Goal: Find specific page/section: Find specific page/section

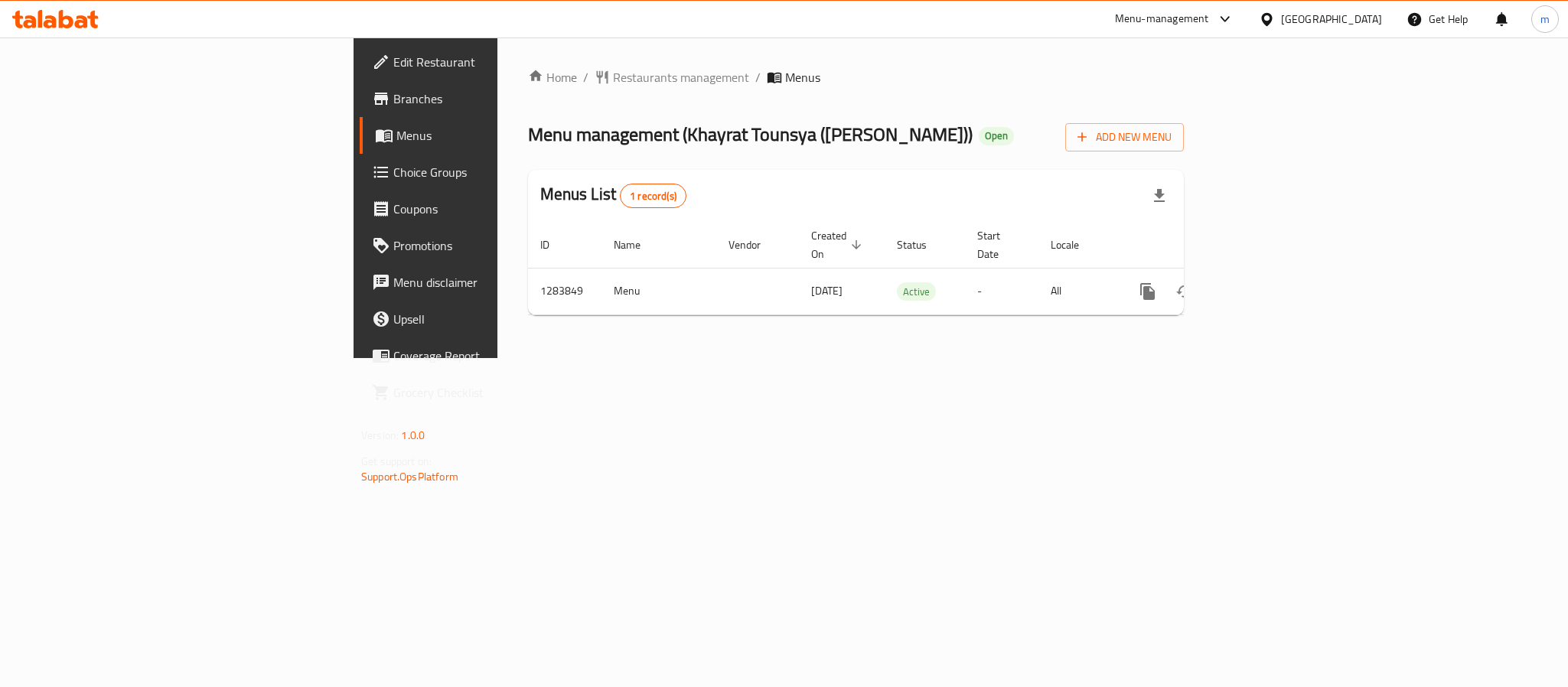
click at [1275, 18] on icon at bounding box center [1266, 19] width 16 height 16
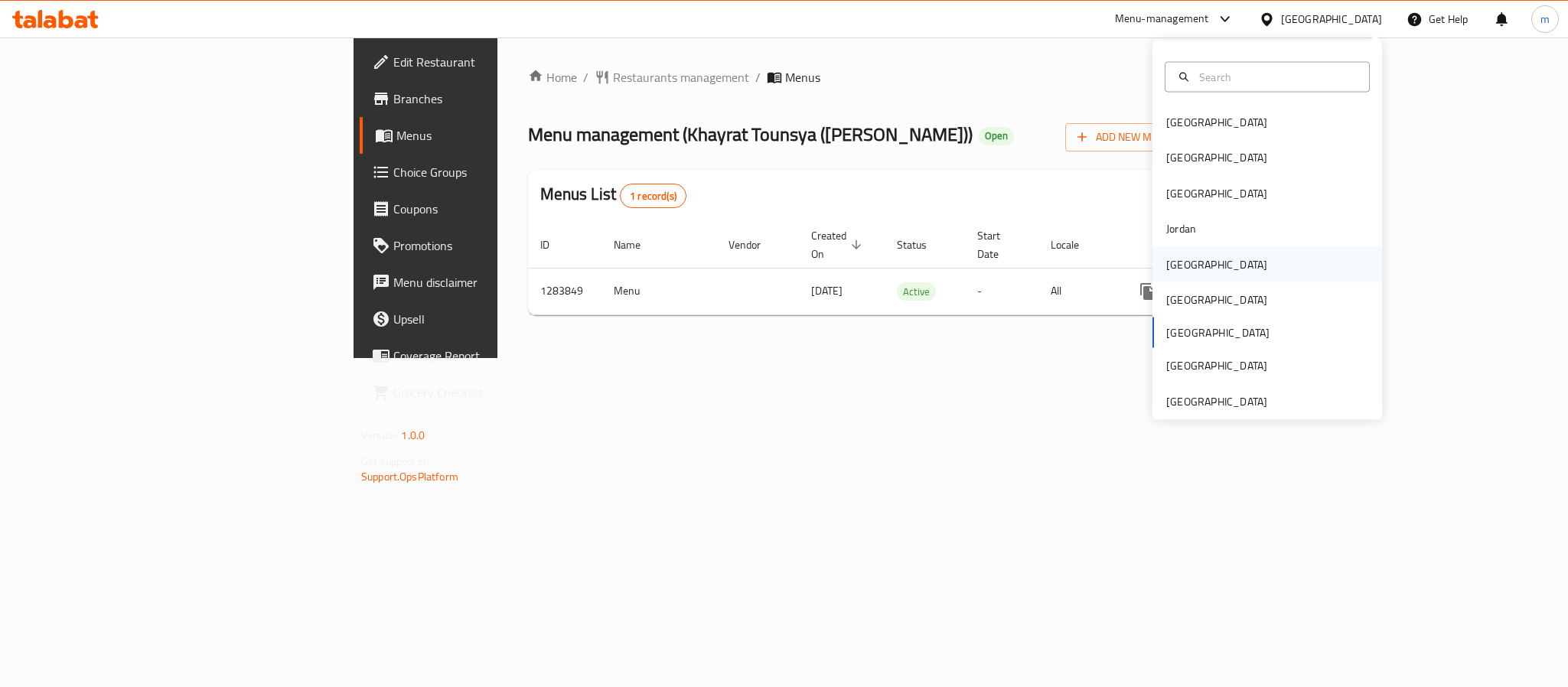
click at [1188, 260] on div "[GEOGRAPHIC_DATA]" at bounding box center [1217, 264] width 125 height 35
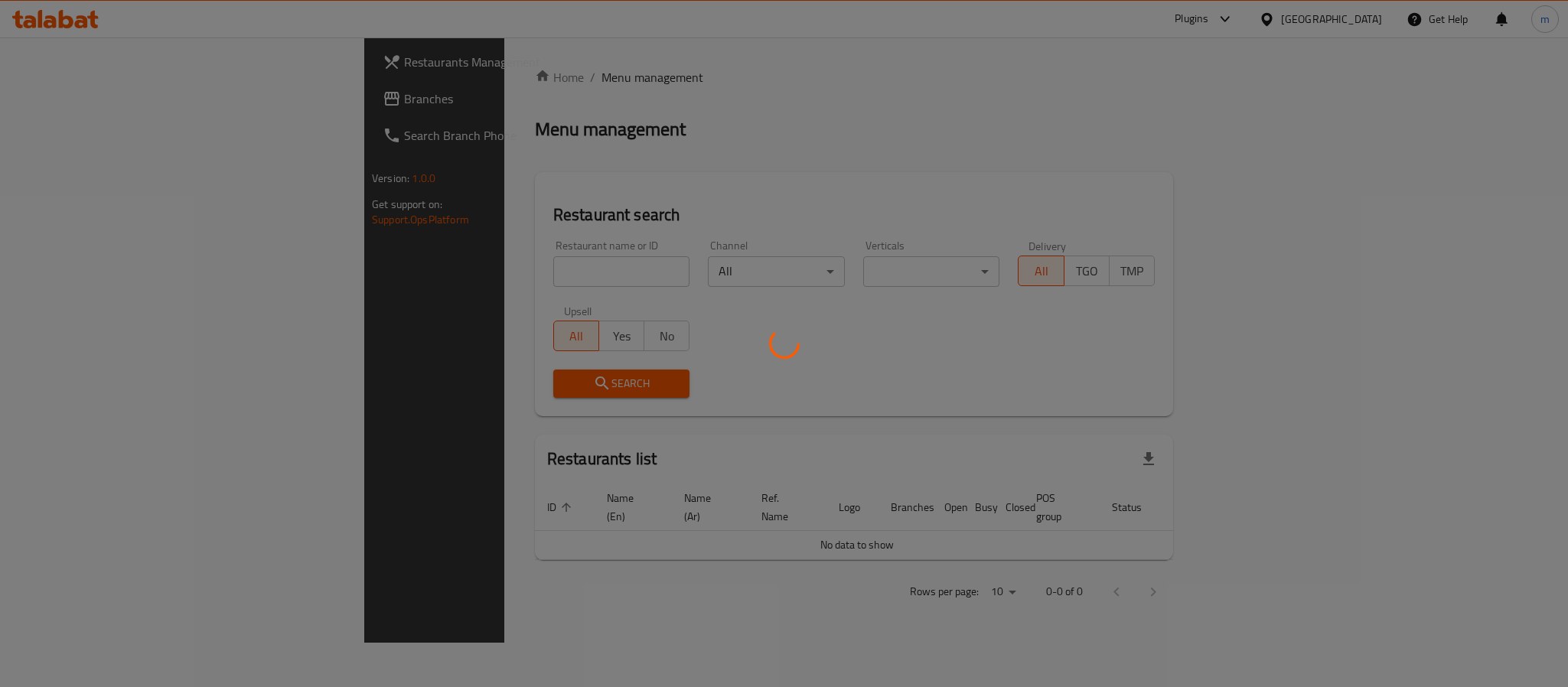
click at [120, 97] on div at bounding box center [784, 344] width 1568 height 687
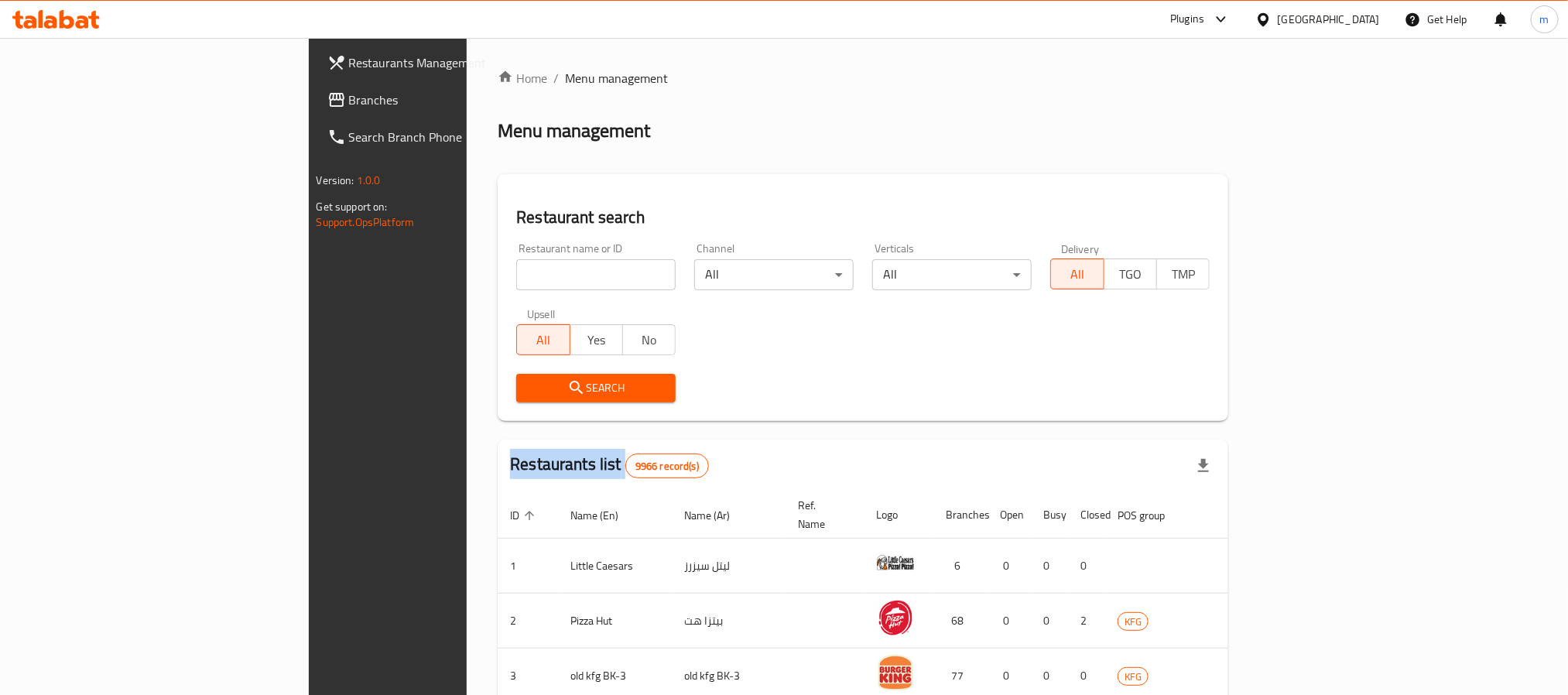
click at [309, 98] on div "Restaurants Management Branches Search Branch Phone Version: 1.0.0 Get support …" at bounding box center [784, 580] width 952 height 1083
click at [349, 98] on span "Branches" at bounding box center [453, 99] width 209 height 18
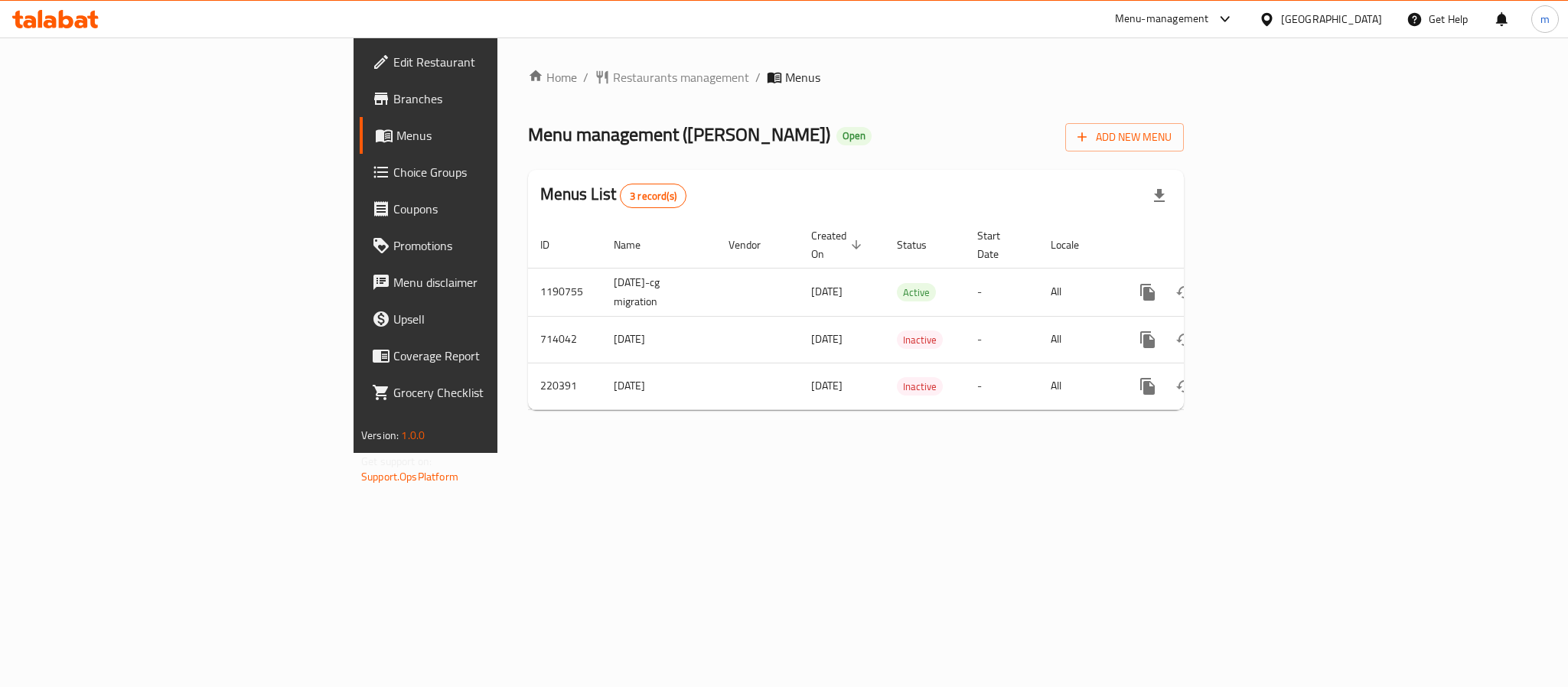
click at [1350, 30] on div "[GEOGRAPHIC_DATA]" at bounding box center [1320, 19] width 147 height 37
click at [1281, 21] on div at bounding box center [1270, 20] width 22 height 17
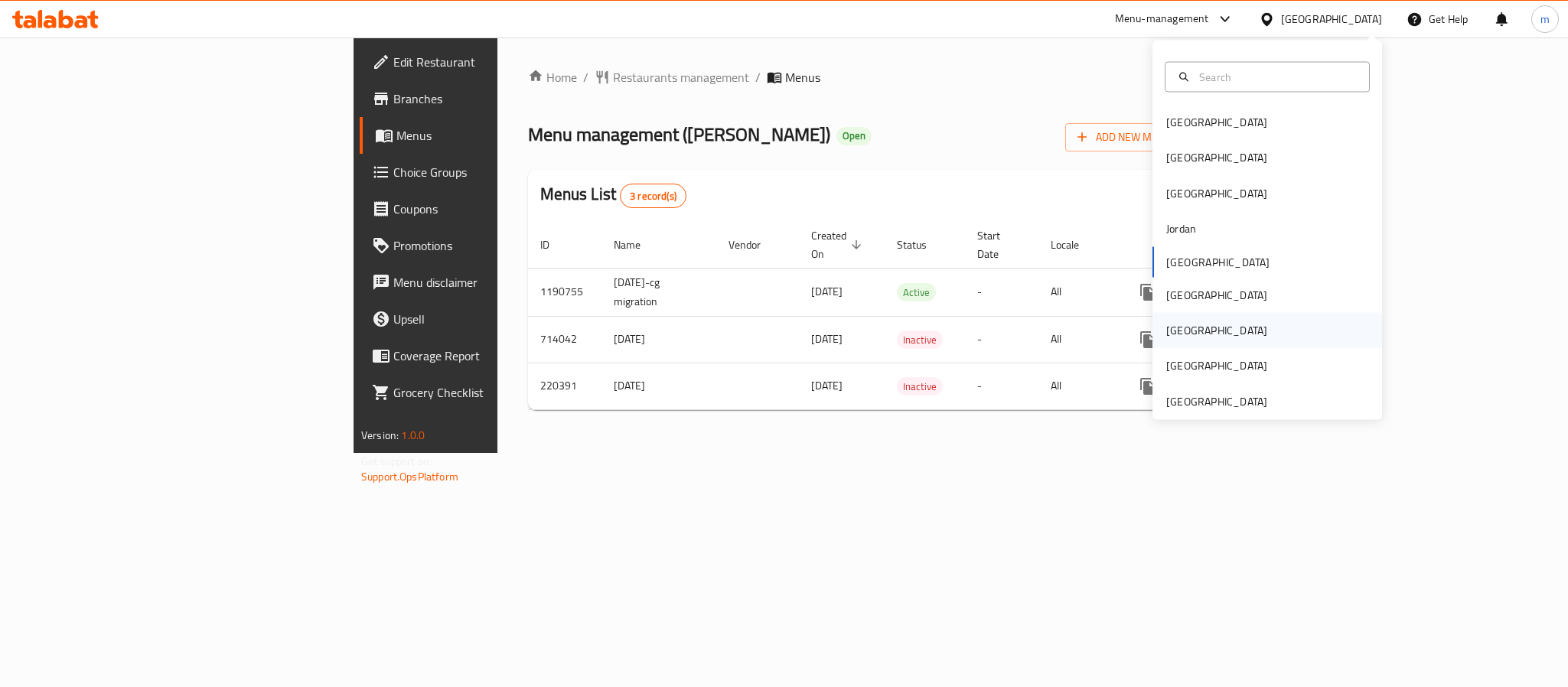
click at [1182, 335] on div "[GEOGRAPHIC_DATA]" at bounding box center [1217, 330] width 125 height 35
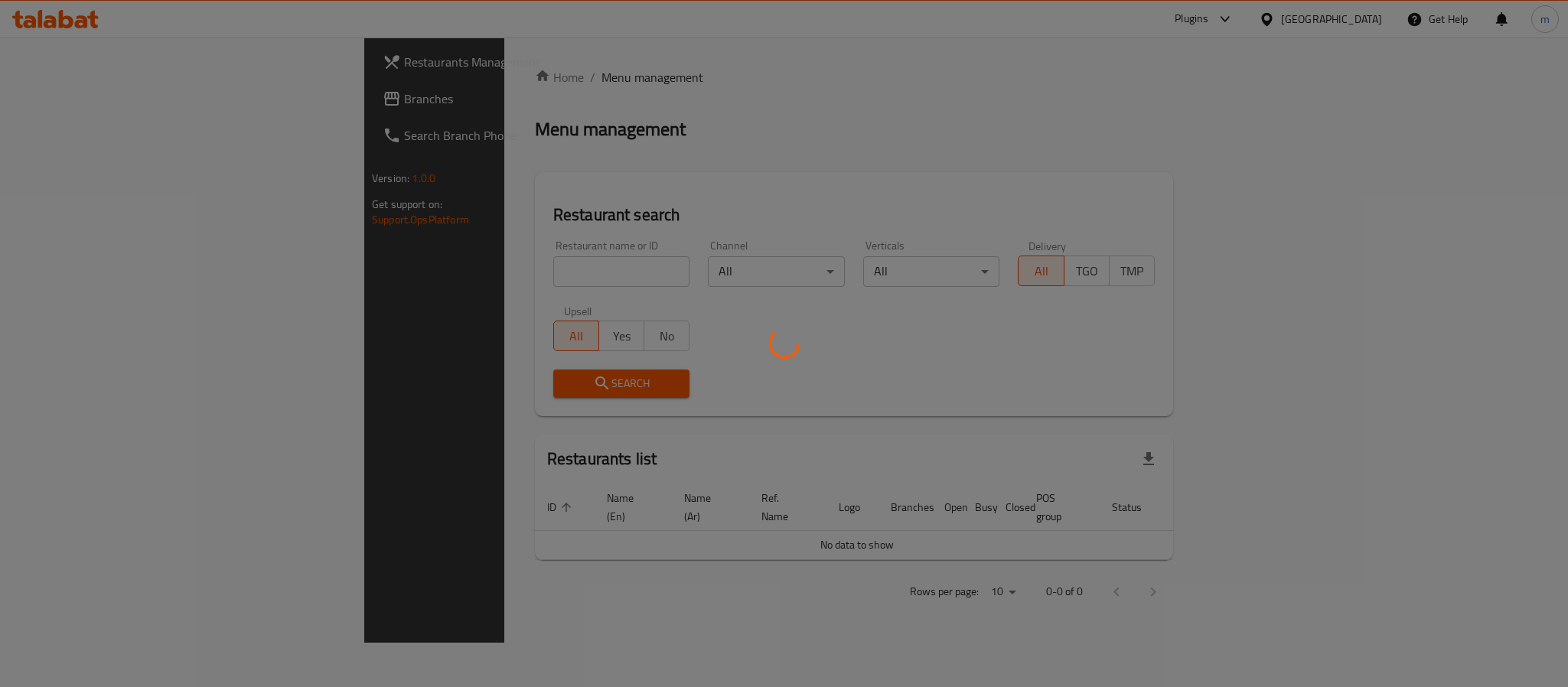
click at [129, 111] on div at bounding box center [784, 344] width 1568 height 687
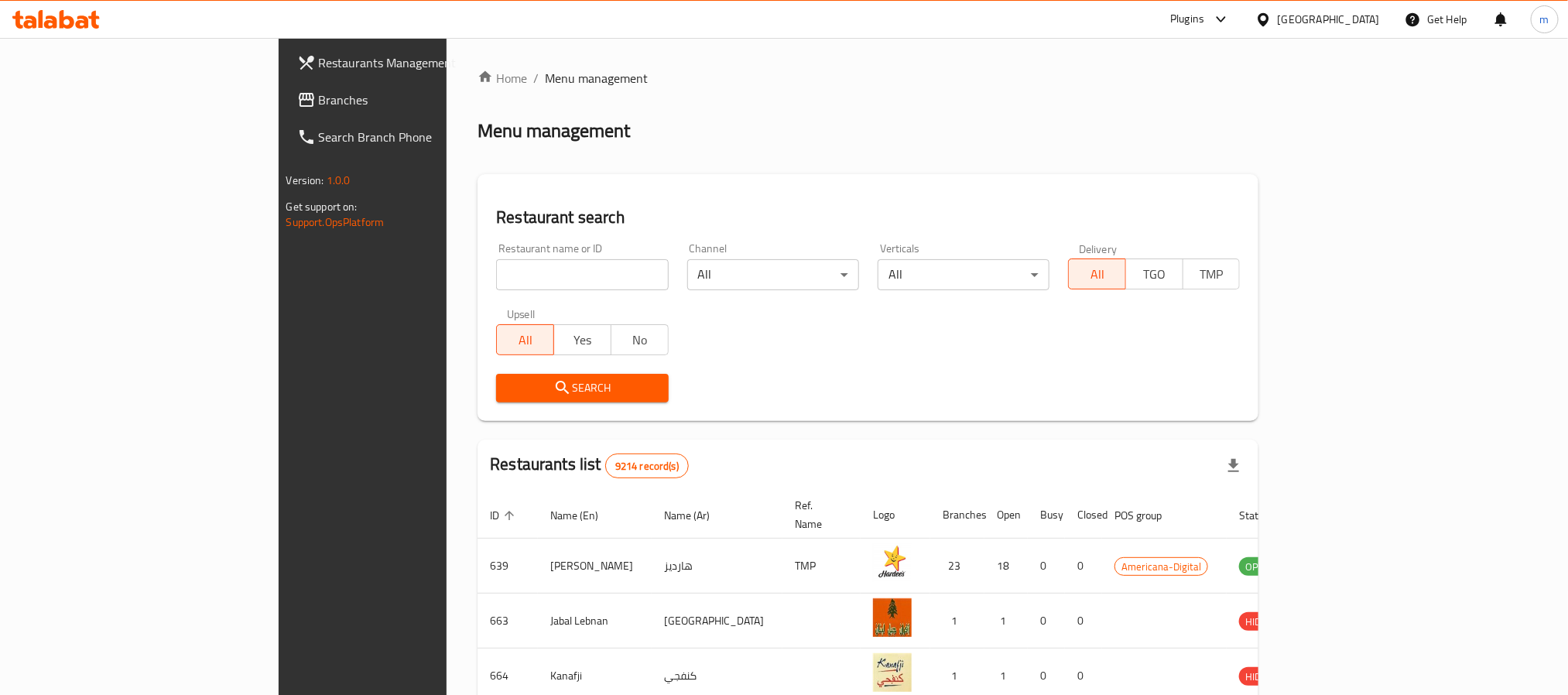
click at [285, 113] on link "Branches" at bounding box center [413, 100] width 256 height 37
